Goal: Navigation & Orientation: Find specific page/section

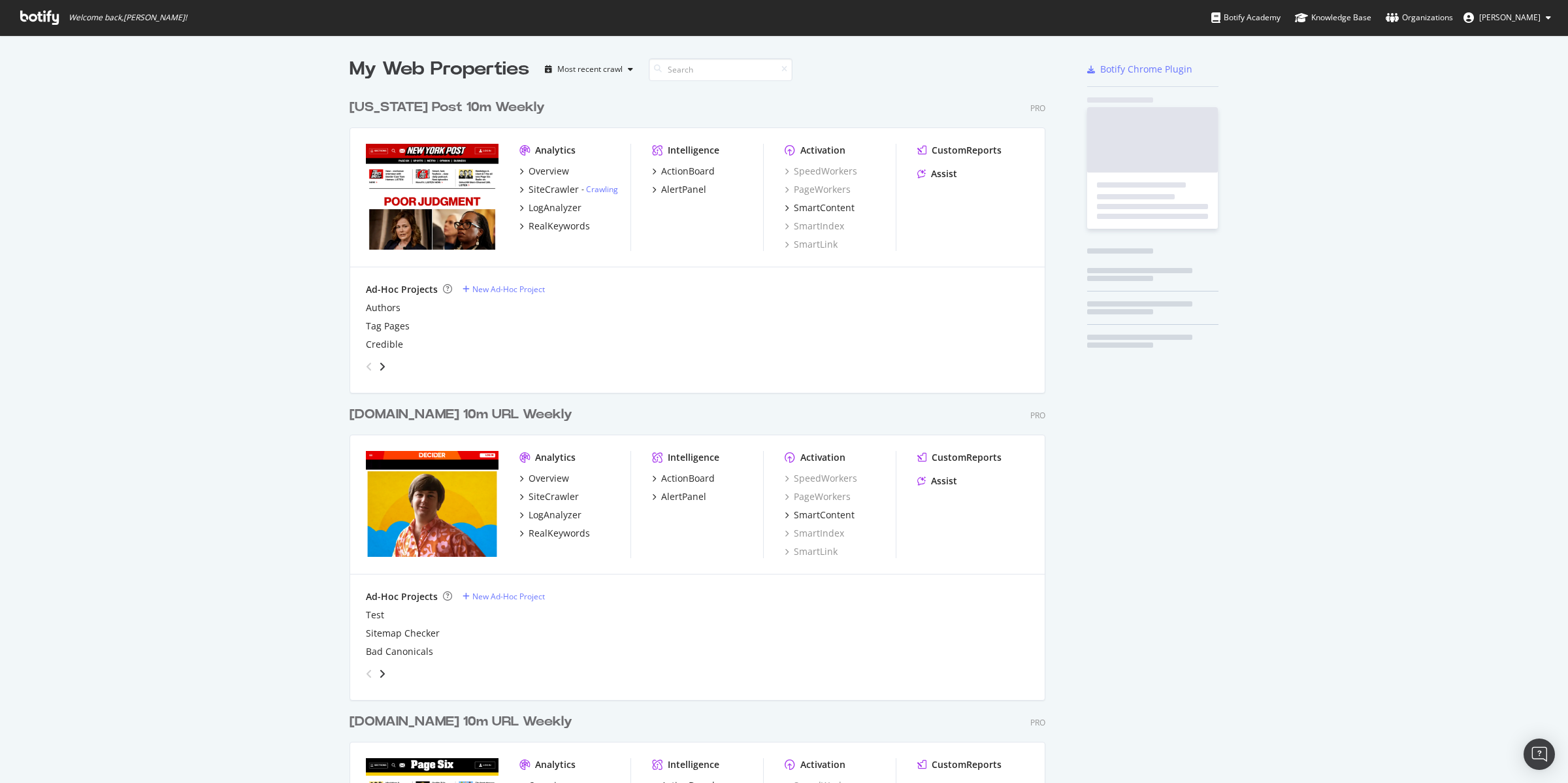
scroll to position [1553, 694]
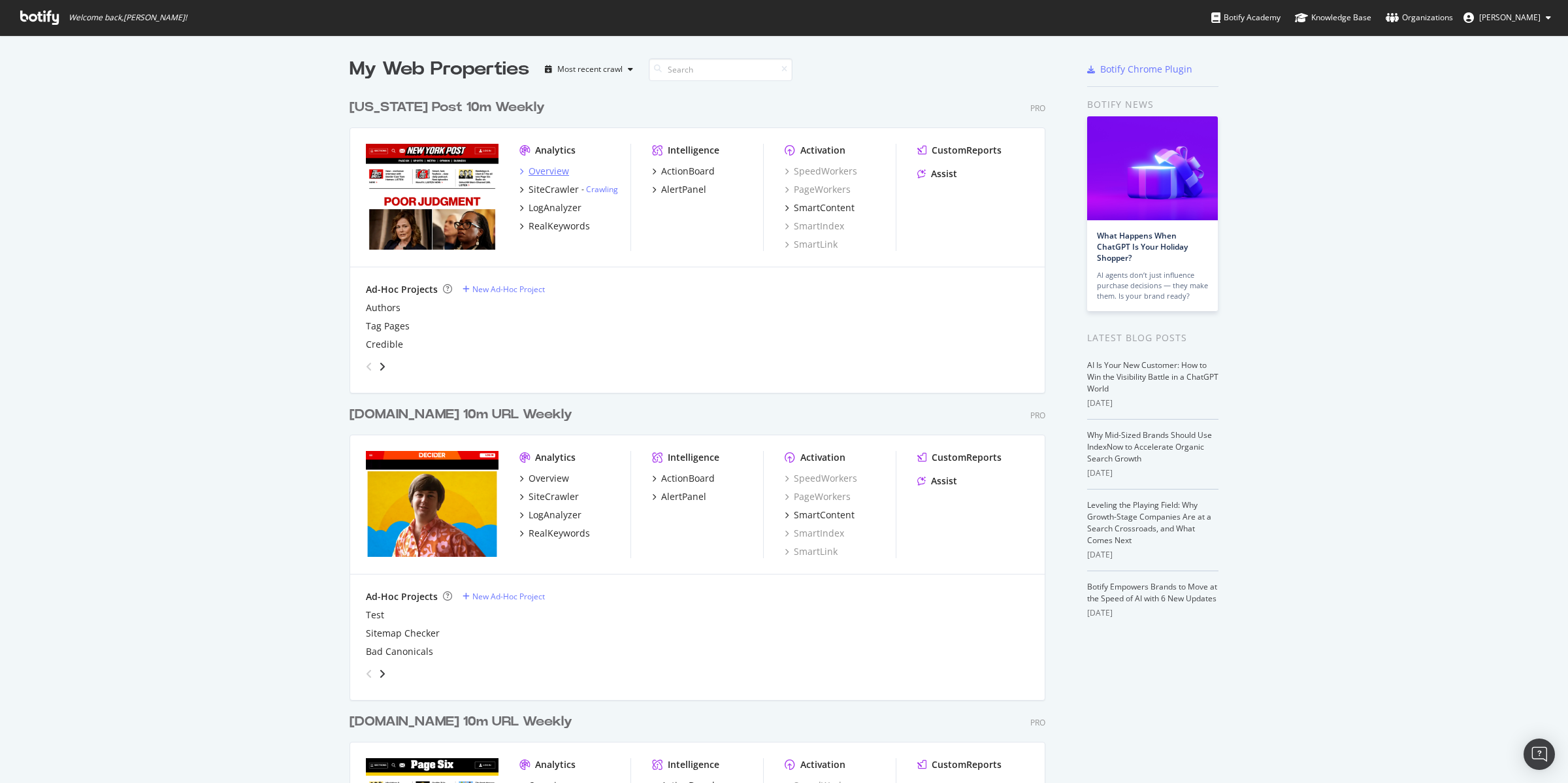
click at [552, 170] on div "Overview" at bounding box center [549, 171] width 40 height 13
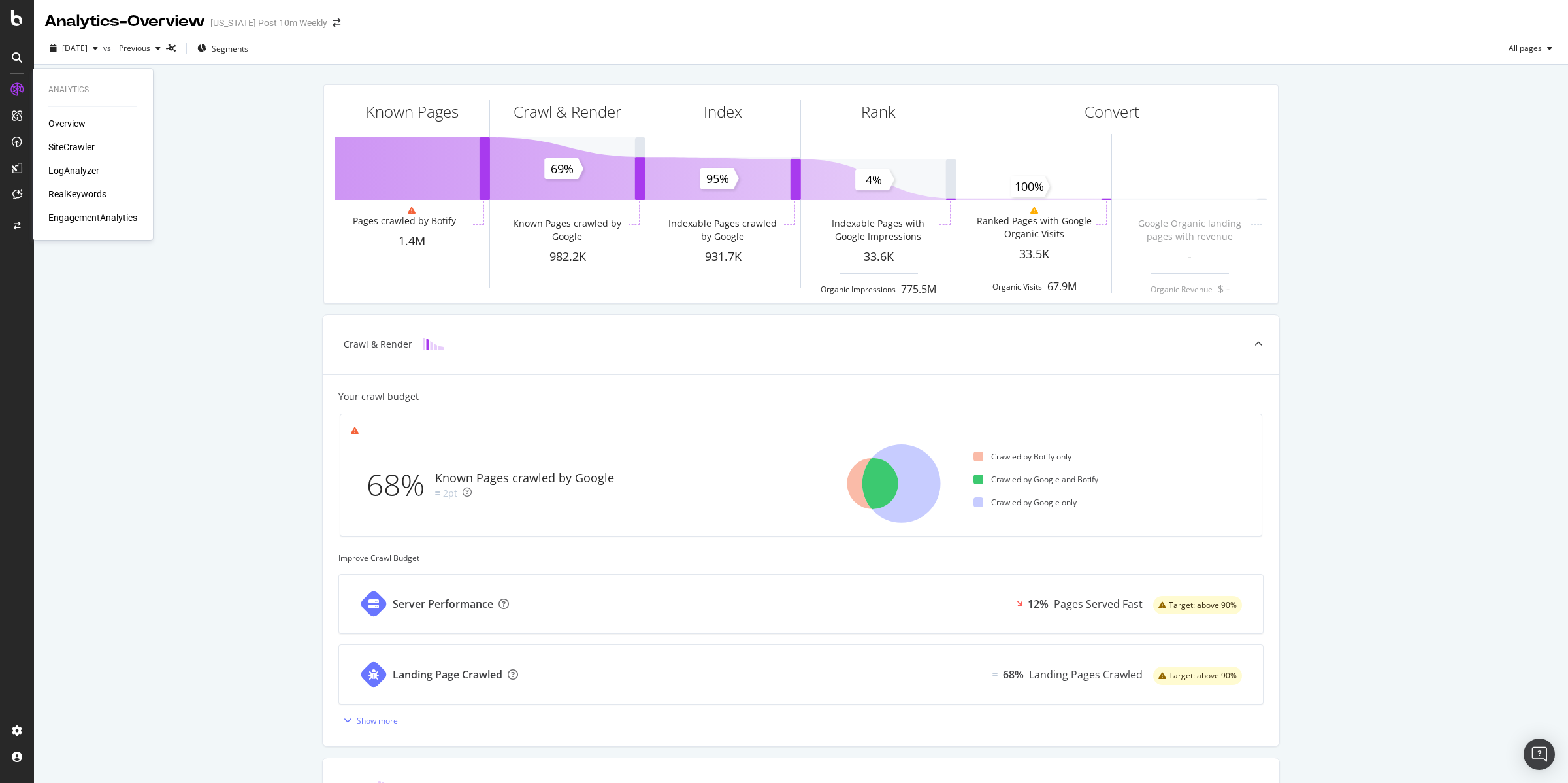
click at [64, 121] on div "Overview" at bounding box center [67, 123] width 37 height 13
click at [77, 147] on div "SiteCrawler" at bounding box center [71, 147] width 46 height 13
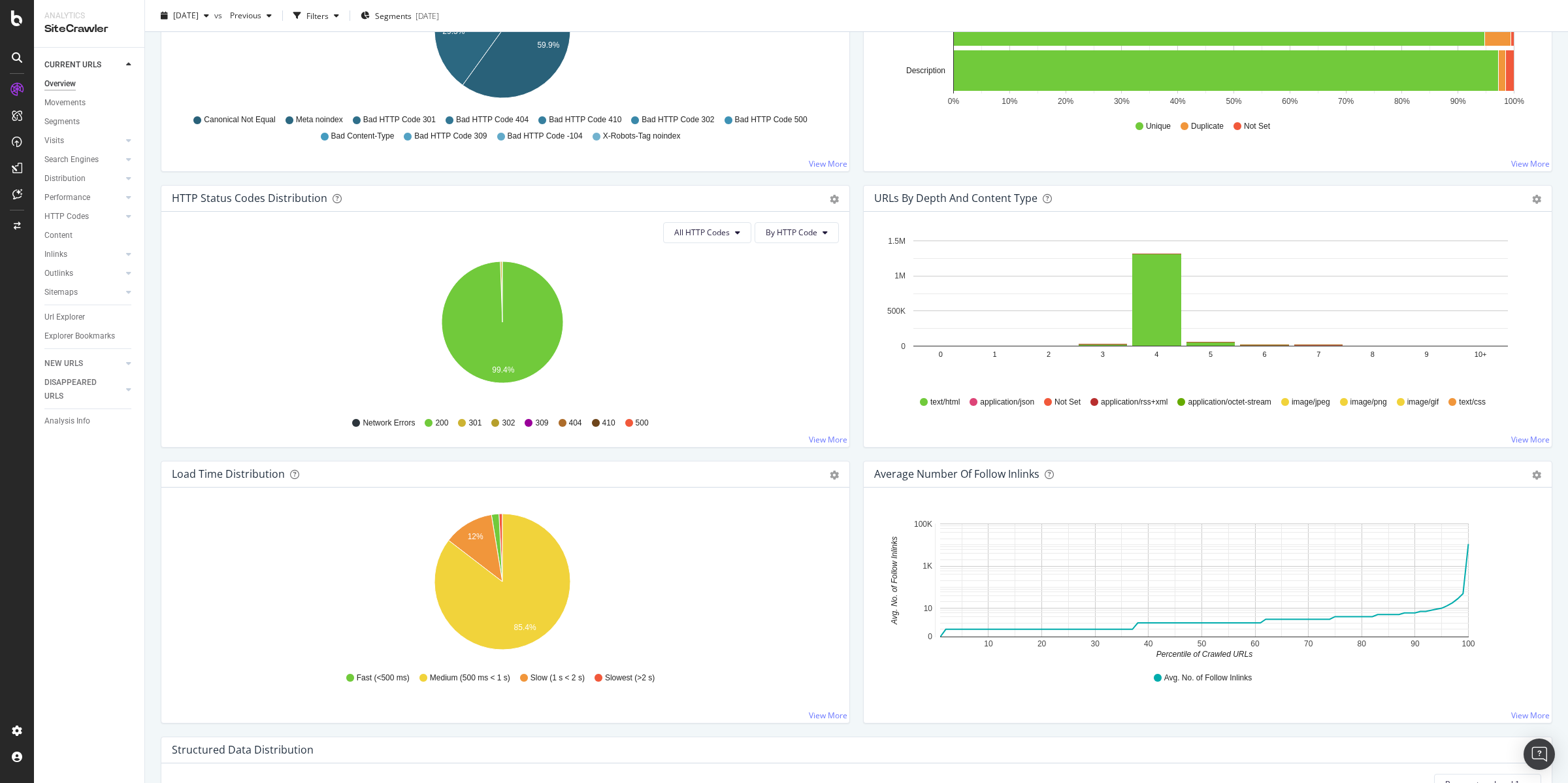
scroll to position [563, 0]
click at [76, 160] on div "Search Engines" at bounding box center [71, 160] width 54 height 13
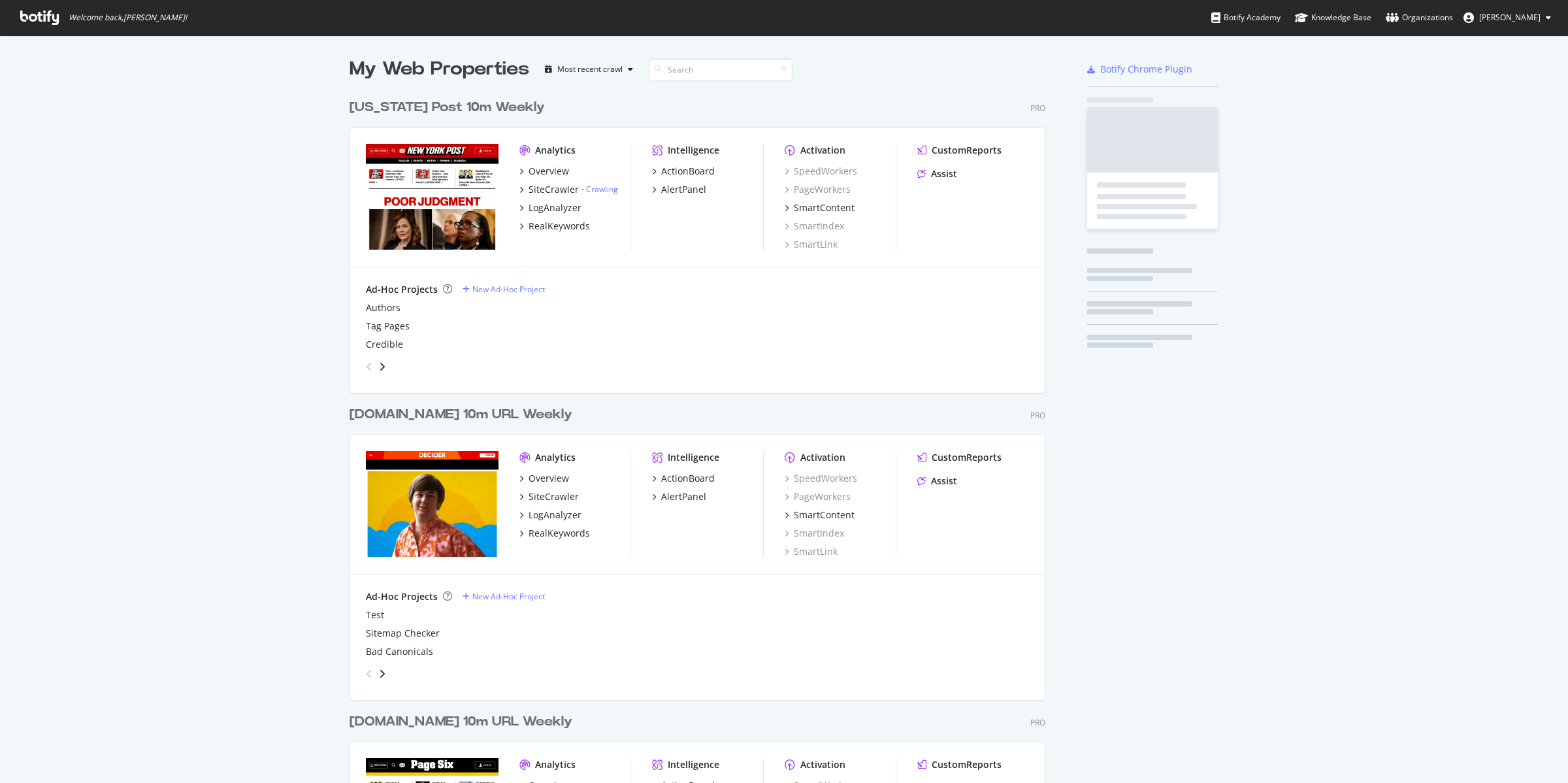
scroll to position [1553, 694]
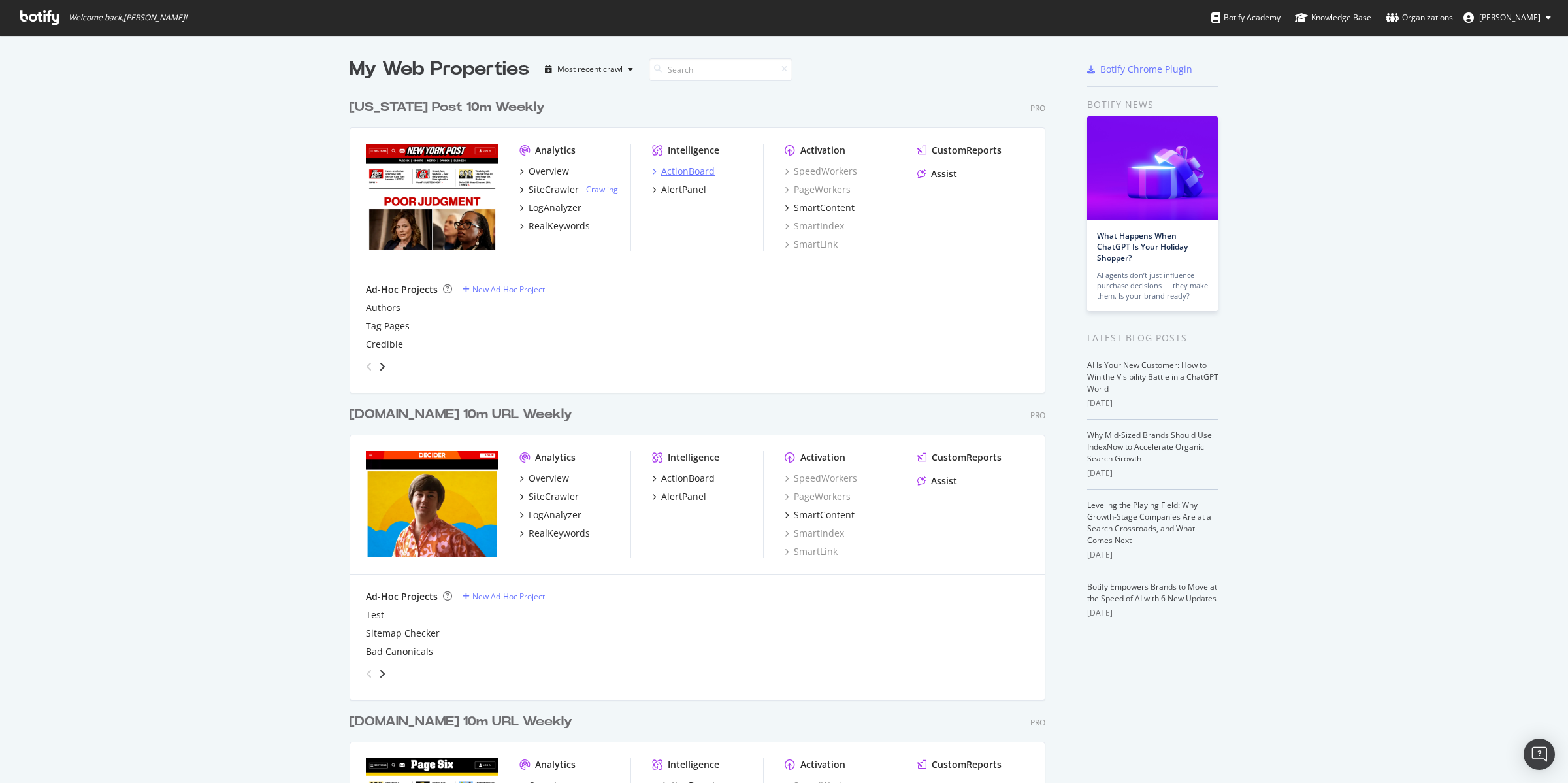
click at [685, 169] on div "ActionBoard" at bounding box center [688, 171] width 54 height 13
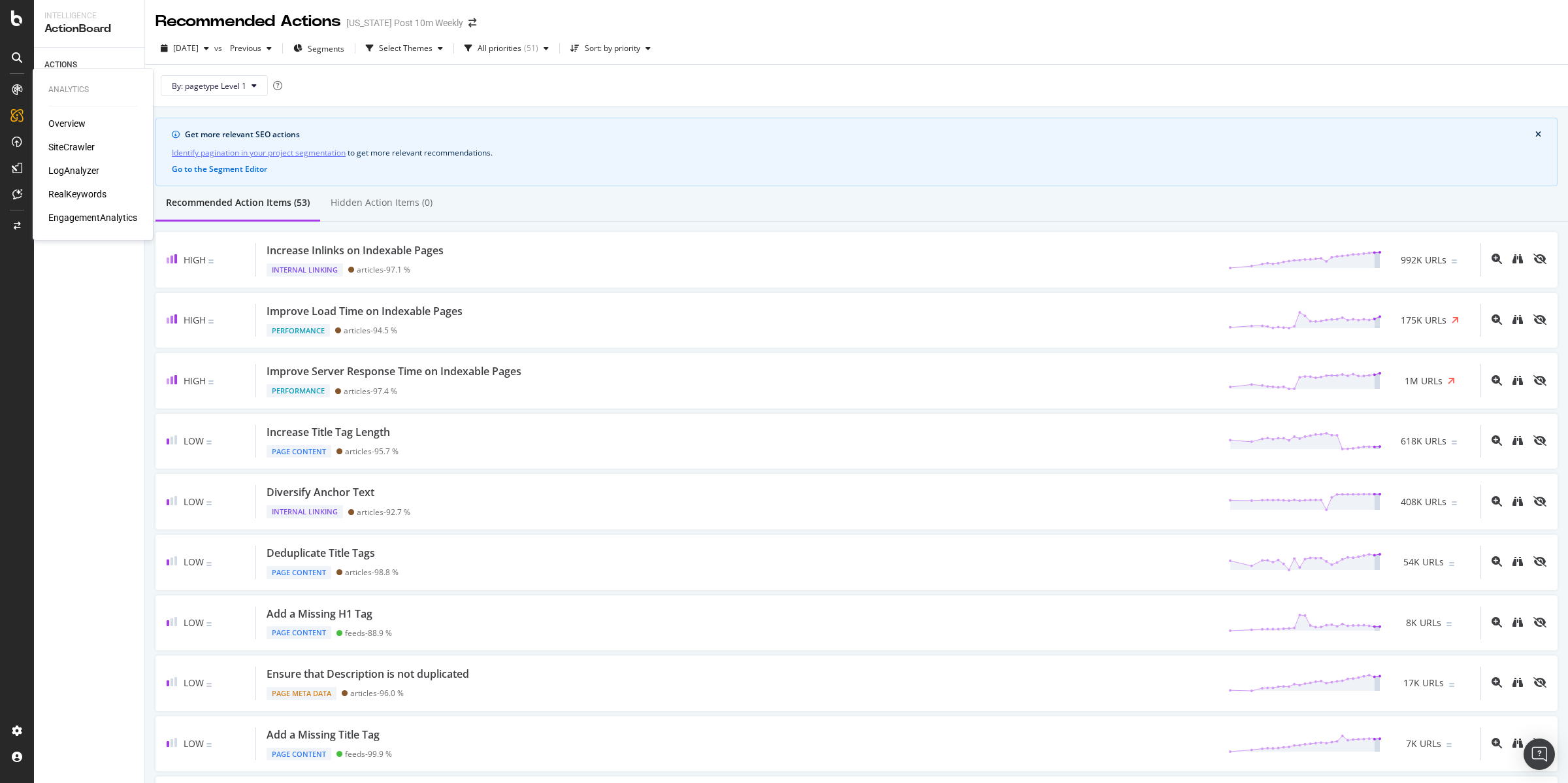
click at [69, 143] on div "SiteCrawler" at bounding box center [71, 147] width 46 height 13
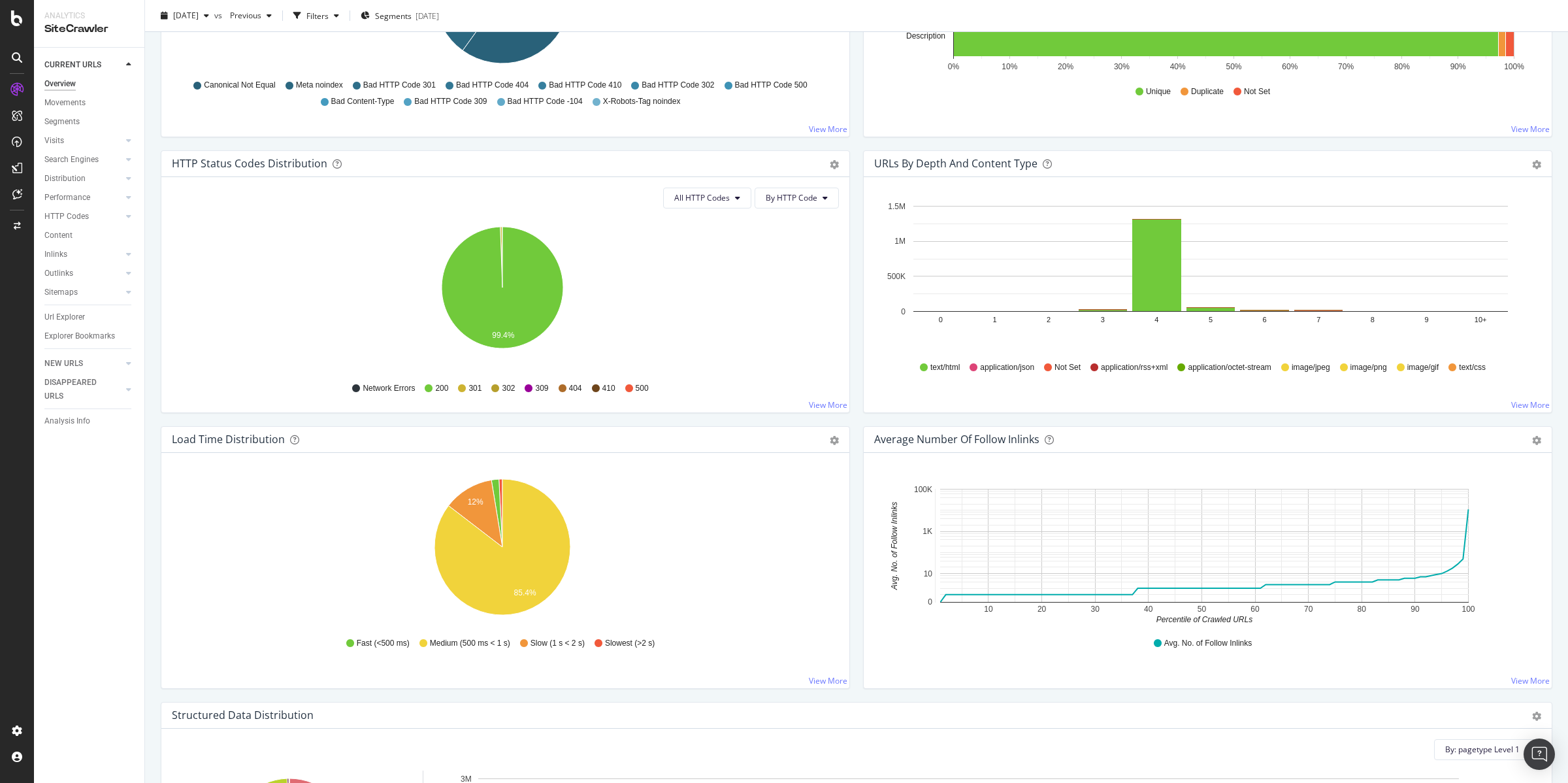
scroll to position [326, 0]
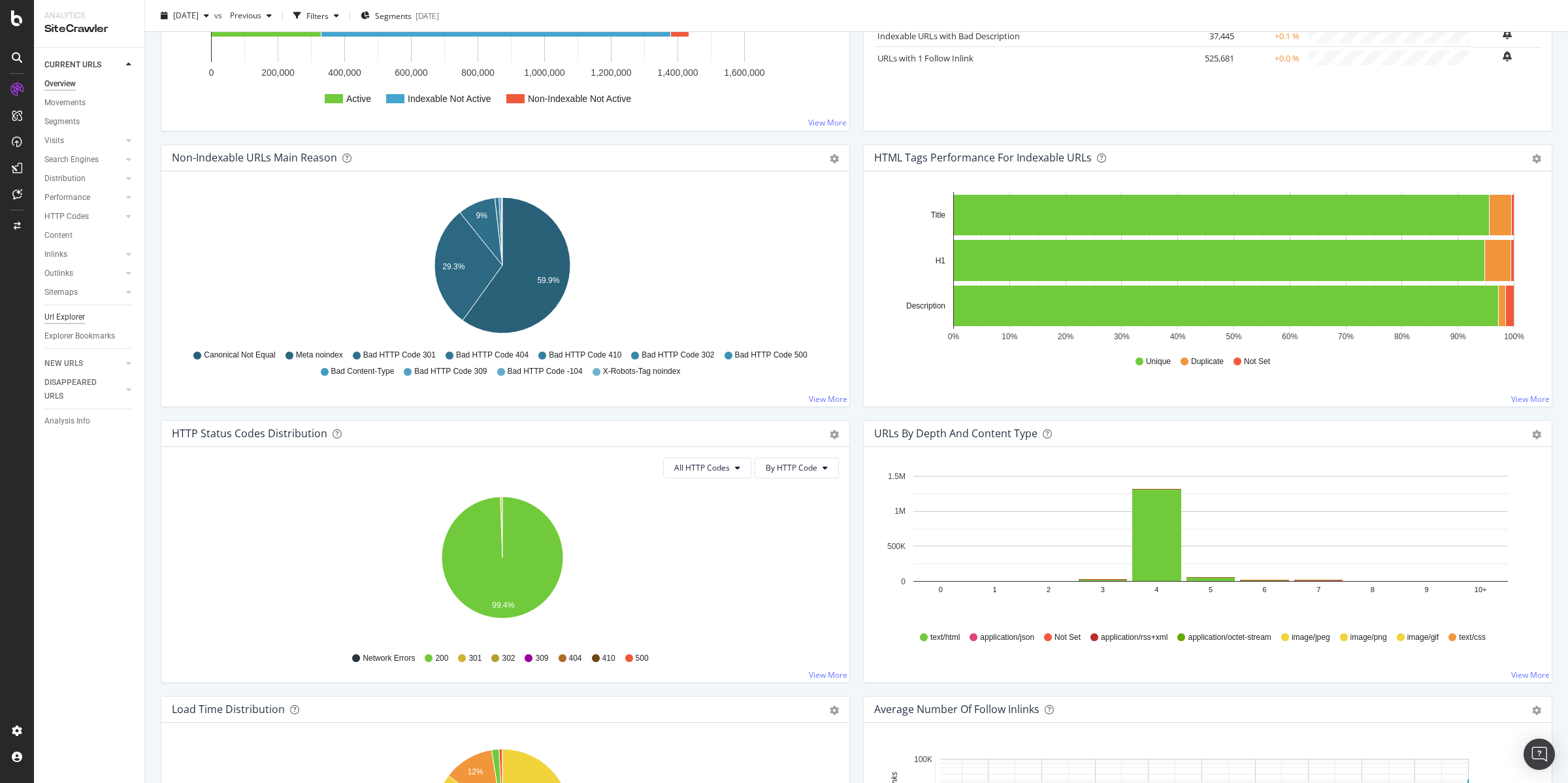
click at [63, 320] on div "Url Explorer" at bounding box center [65, 317] width 40 height 13
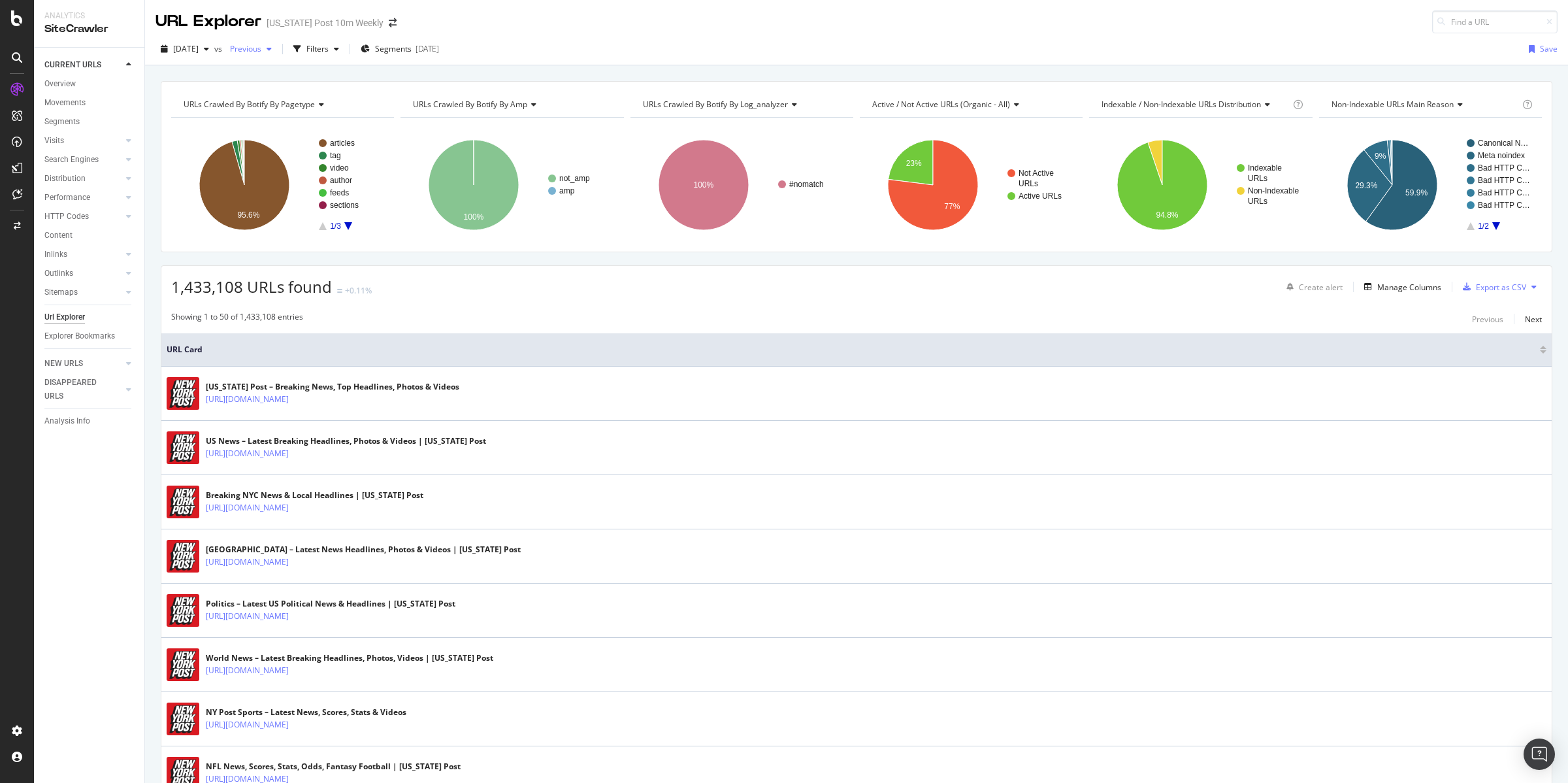
click at [277, 47] on div "button" at bounding box center [269, 49] width 16 height 8
click at [329, 49] on div "Filters" at bounding box center [317, 48] width 22 height 11
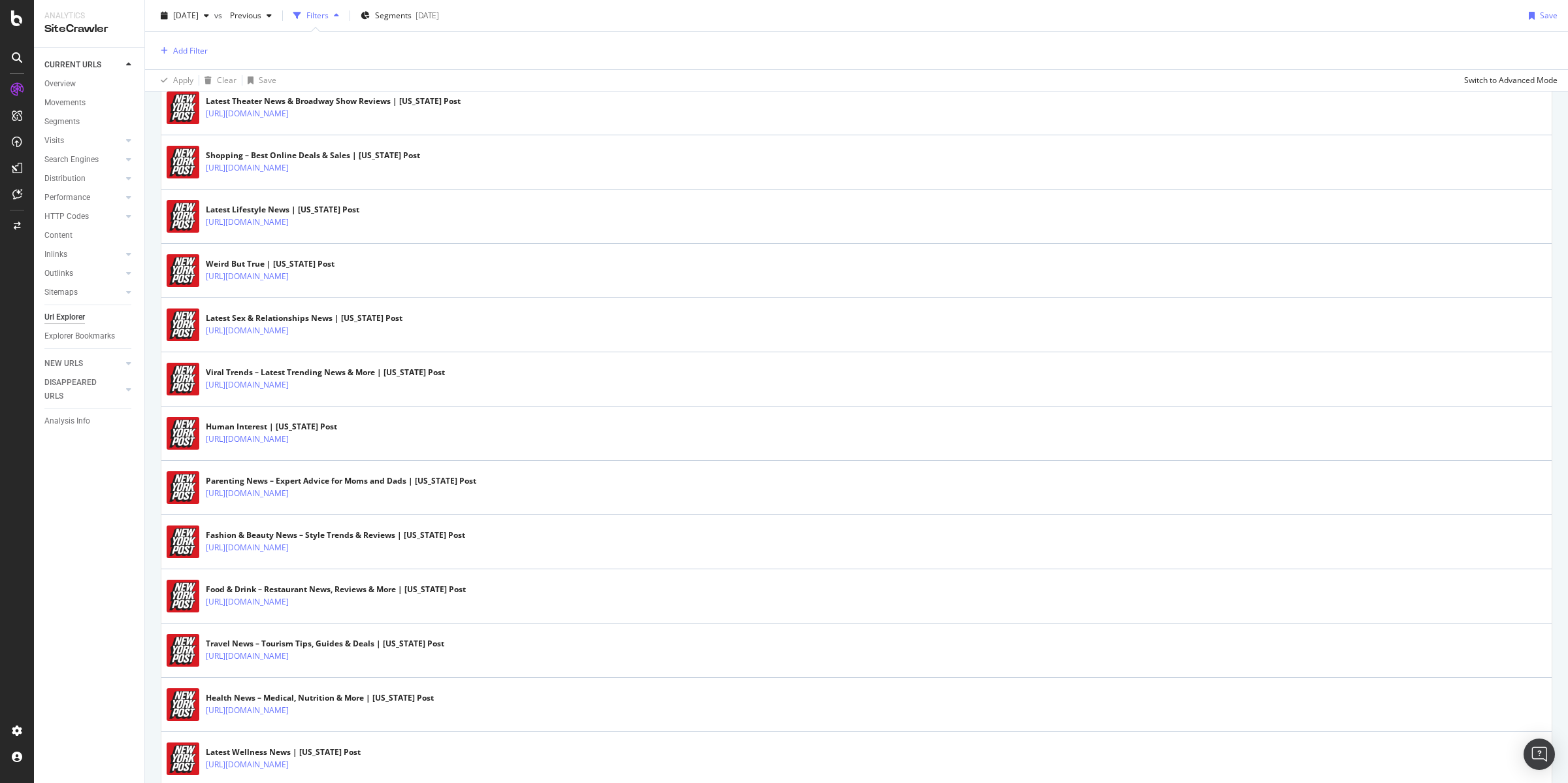
scroll to position [2439, 0]
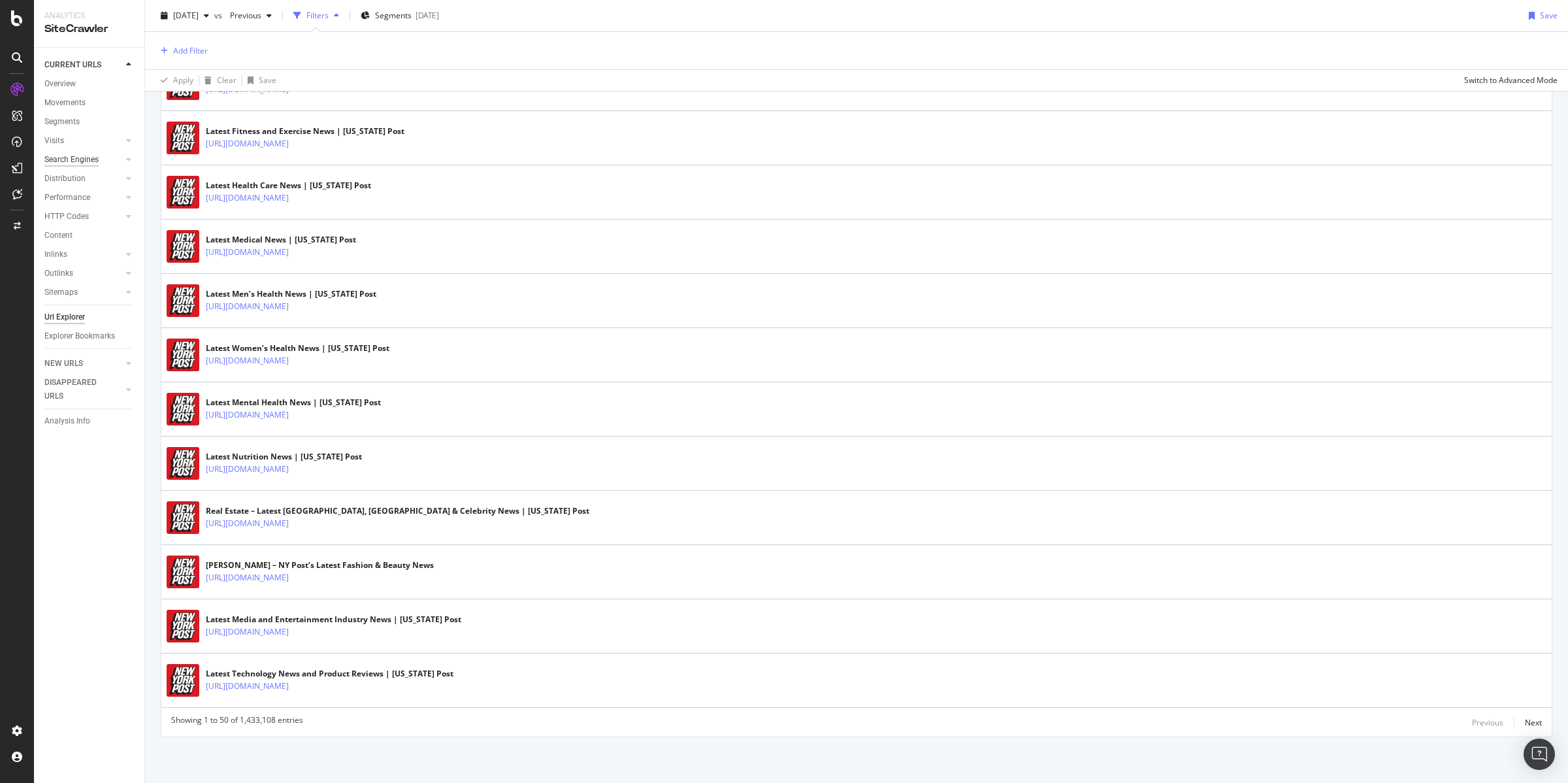
click at [88, 162] on div "Search Engines" at bounding box center [71, 160] width 54 height 13
